Goal: Find contact information: Find contact information

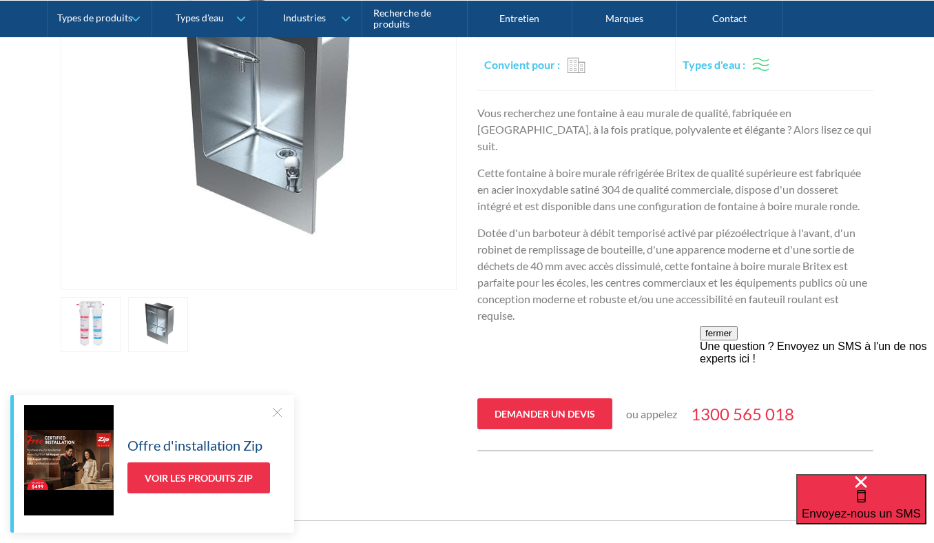
scroll to position [373, 0]
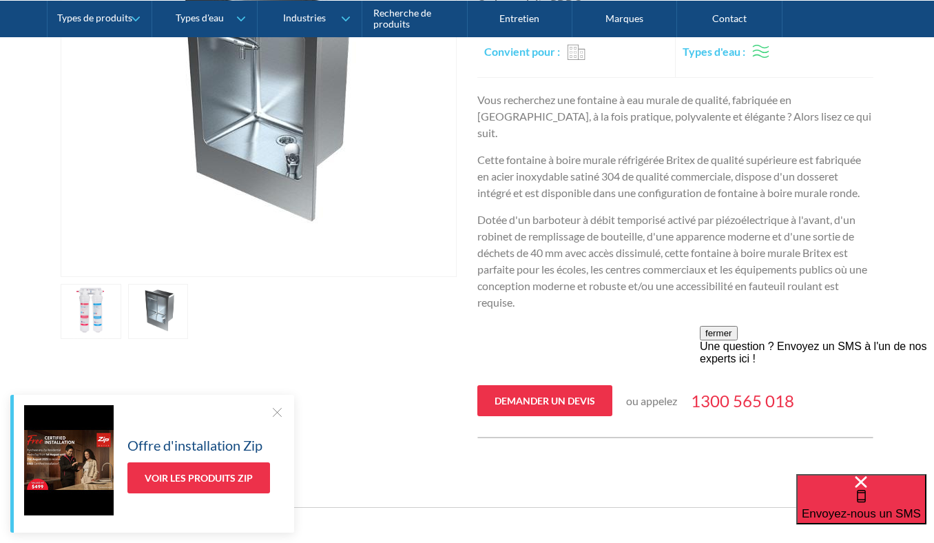
click at [121, 301] on link "ouvrir la lightbox" at bounding box center [91, 311] width 61 height 55
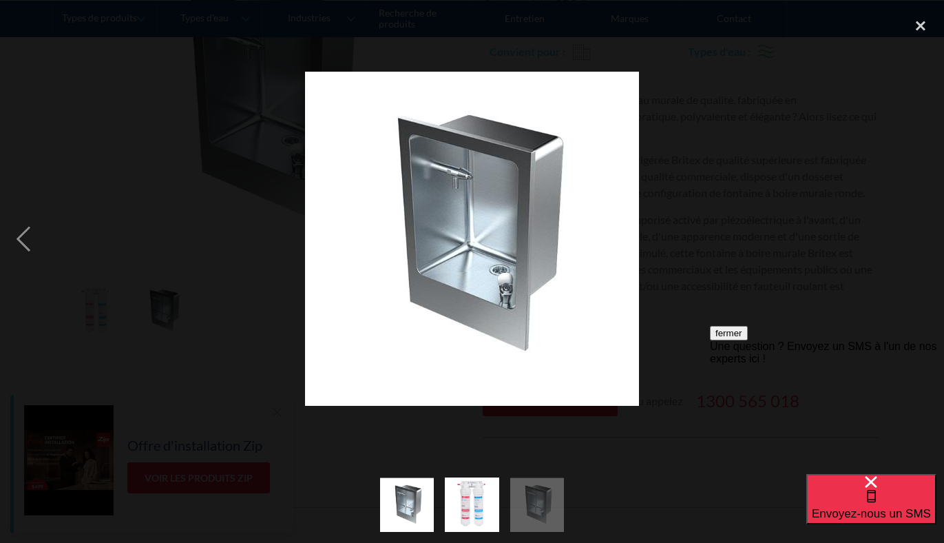
click at [466, 185] on img at bounding box center [472, 239] width 334 height 334
click at [919, 29] on div "close lightbox" at bounding box center [920, 26] width 47 height 30
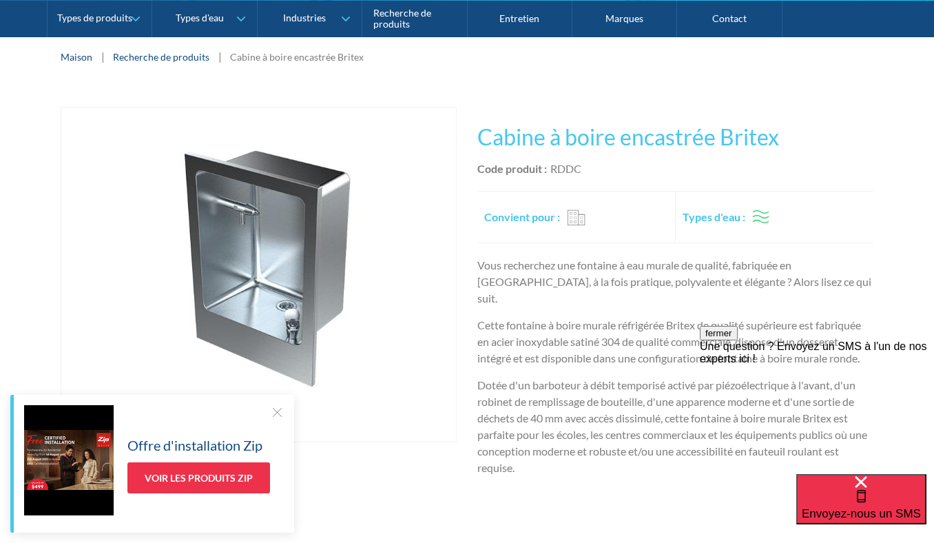
scroll to position [196, 0]
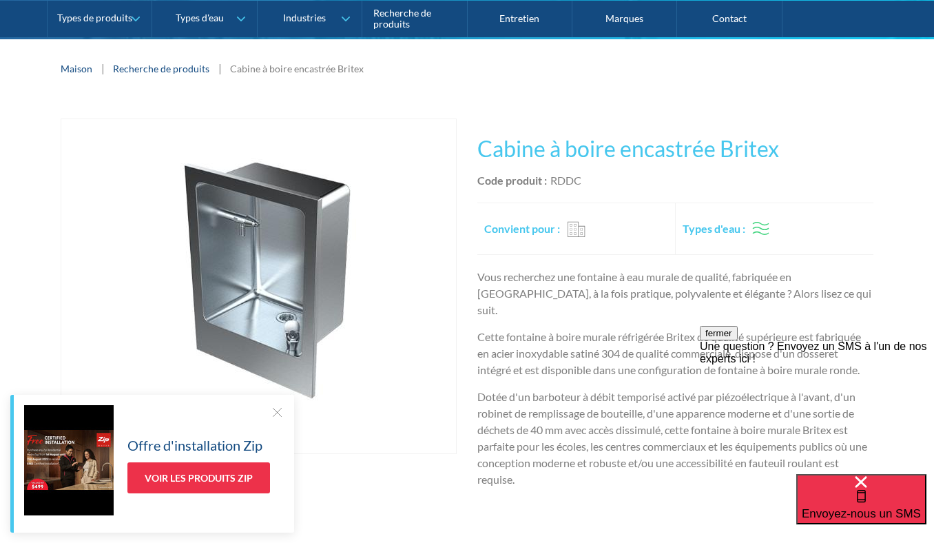
click at [275, 408] on div at bounding box center [277, 412] width 14 height 14
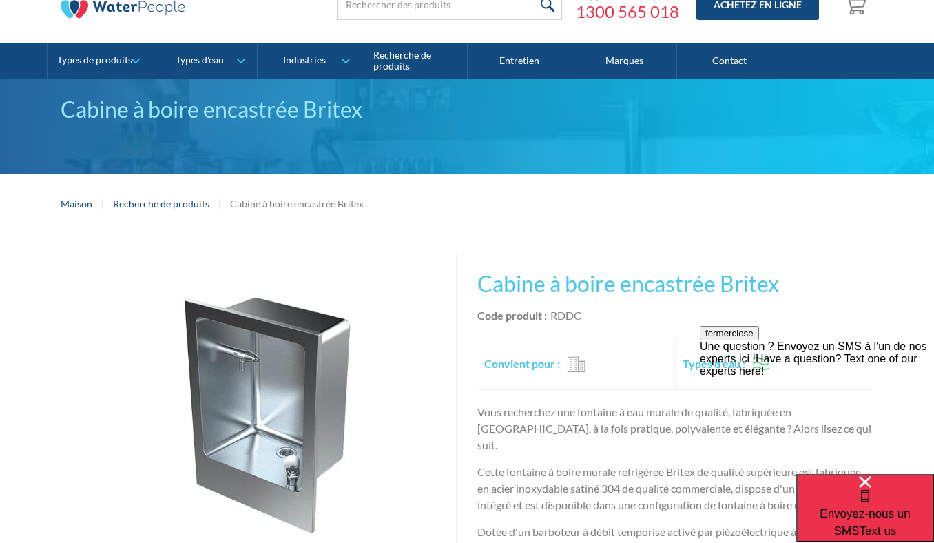
scroll to position [0, 0]
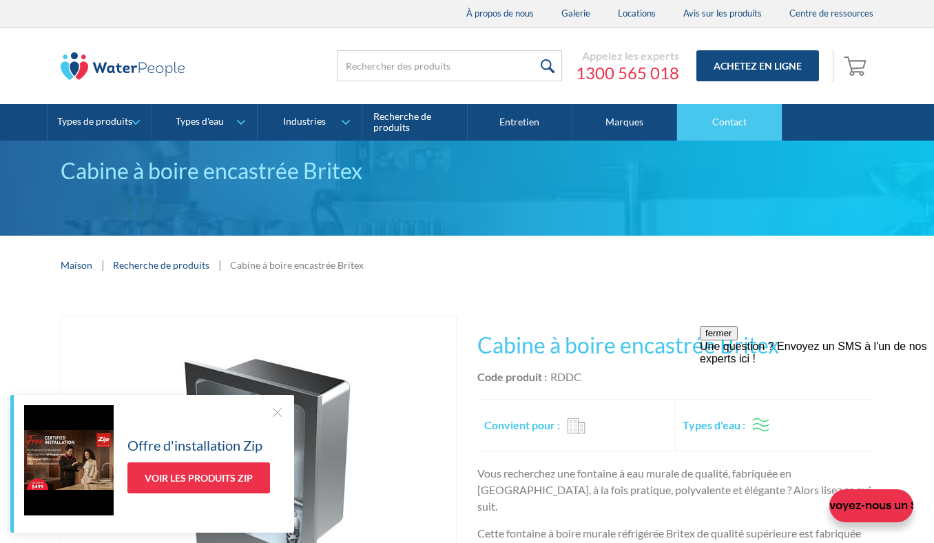
click at [735, 123] on font "Contact" at bounding box center [729, 122] width 34 height 12
